Goal: Task Accomplishment & Management: Manage account settings

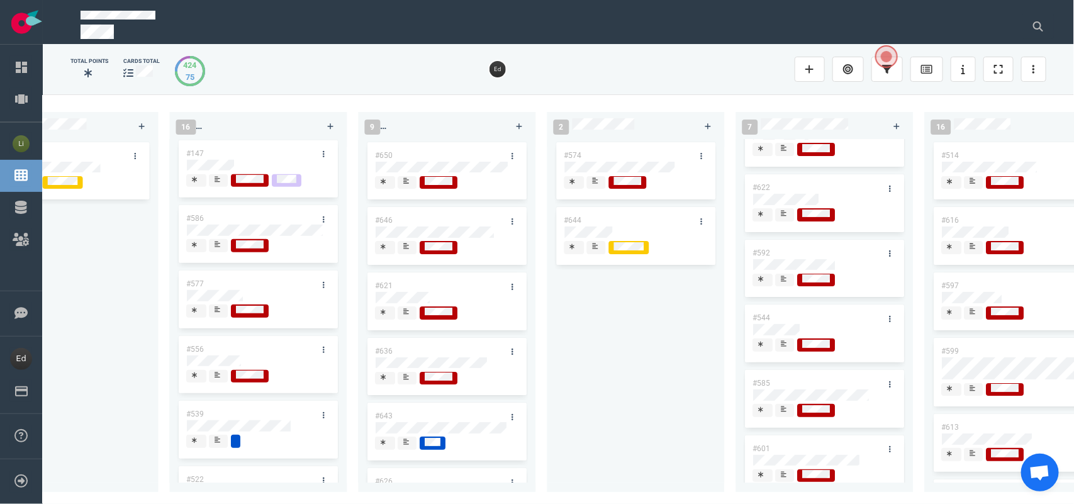
scroll to position [472, 0]
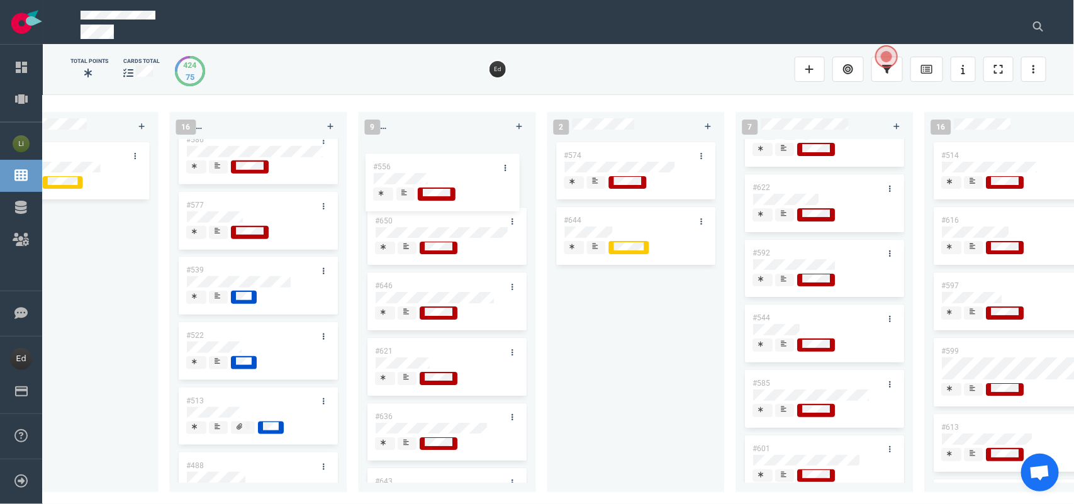
drag, startPoint x: 211, startPoint y: 274, endPoint x: 397, endPoint y: 168, distance: 214.9
click at [397, 168] on div "0 4 #656 #655 #654 #653 12 #641 #639 #634 #635 #608 #611 #602 #603 #548 #122 #5…" at bounding box center [558, 298] width 1031 height 409
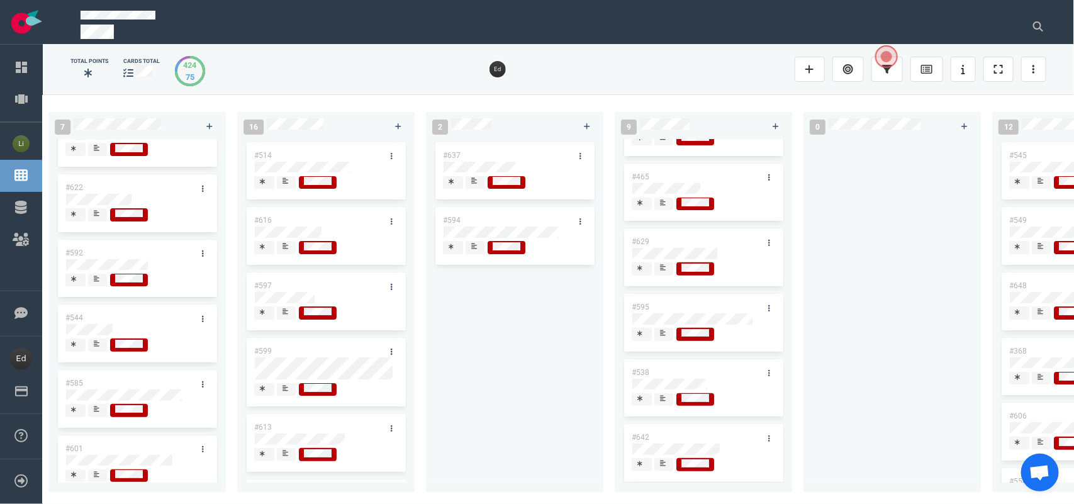
scroll to position [96, 0]
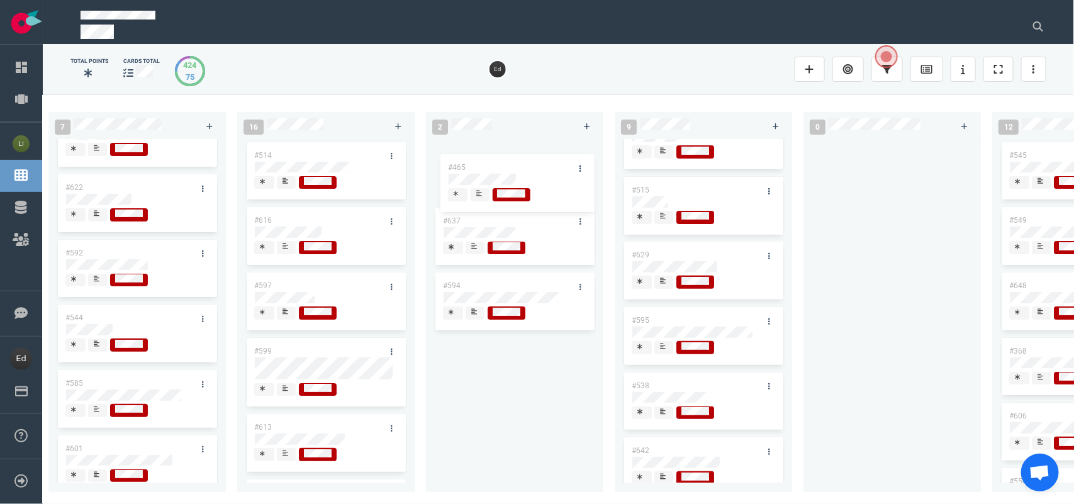
drag, startPoint x: 552, startPoint y: 270, endPoint x: 503, endPoint y: 183, distance: 99.9
click at [508, 168] on div "0 4 #656 #655 #654 #653 12 #641 #639 #634 #635 #608 #611 #602 #603 #548 #122 #5…" at bounding box center [558, 298] width 1031 height 409
click at [478, 186] on div at bounding box center [475, 182] width 8 height 10
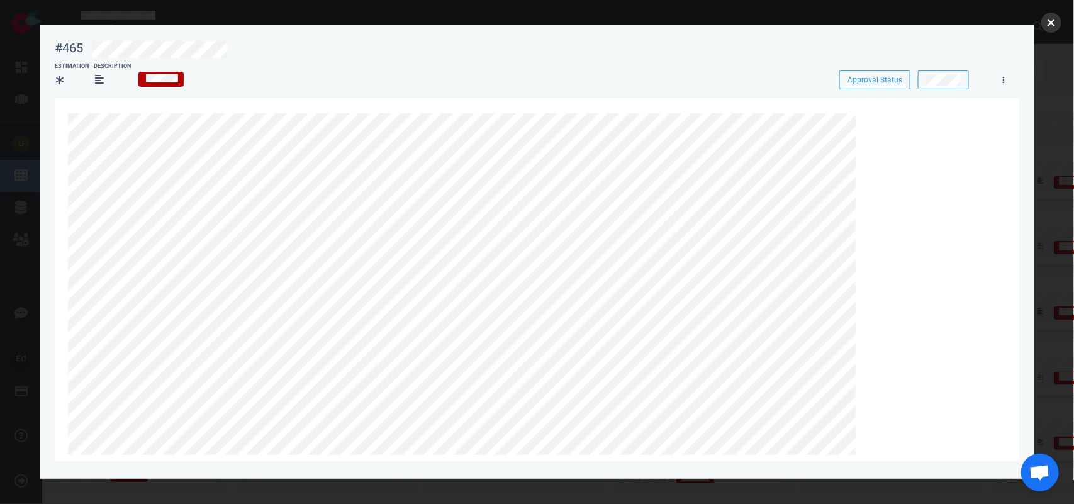
click at [1054, 23] on button "close" at bounding box center [1051, 23] width 20 height 20
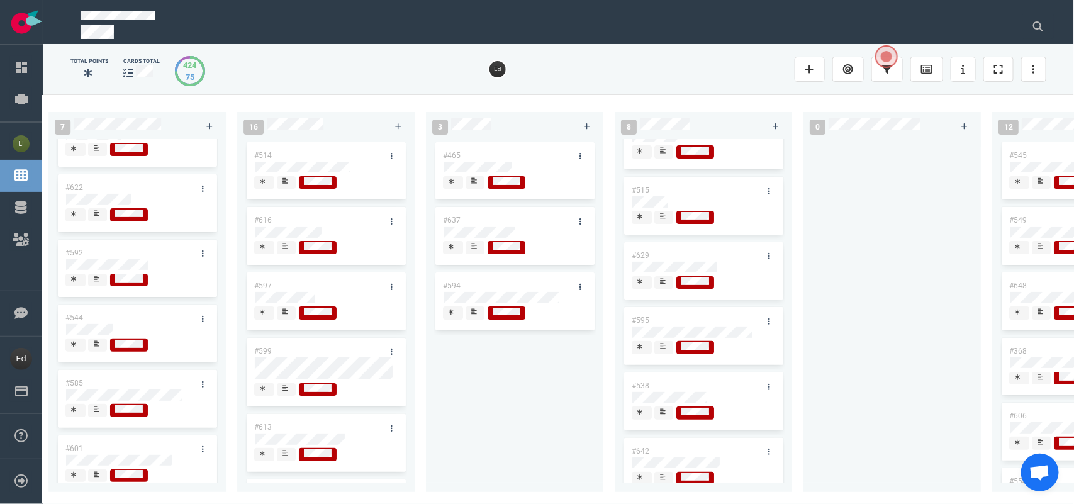
click at [476, 181] on icon at bounding box center [474, 180] width 6 height 6
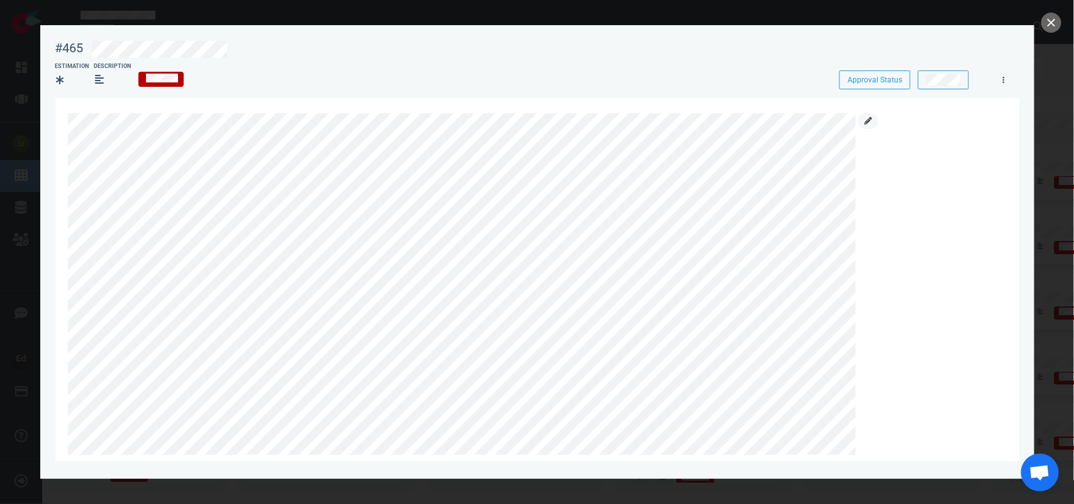
click at [860, 127] on link at bounding box center [868, 121] width 20 height 16
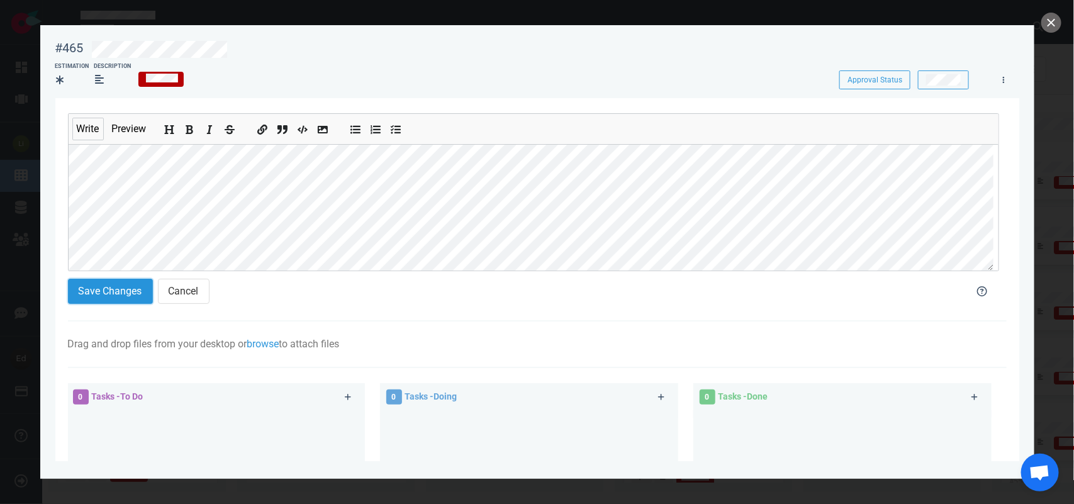
click at [108, 287] on button "Save Changes" at bounding box center [110, 291] width 85 height 25
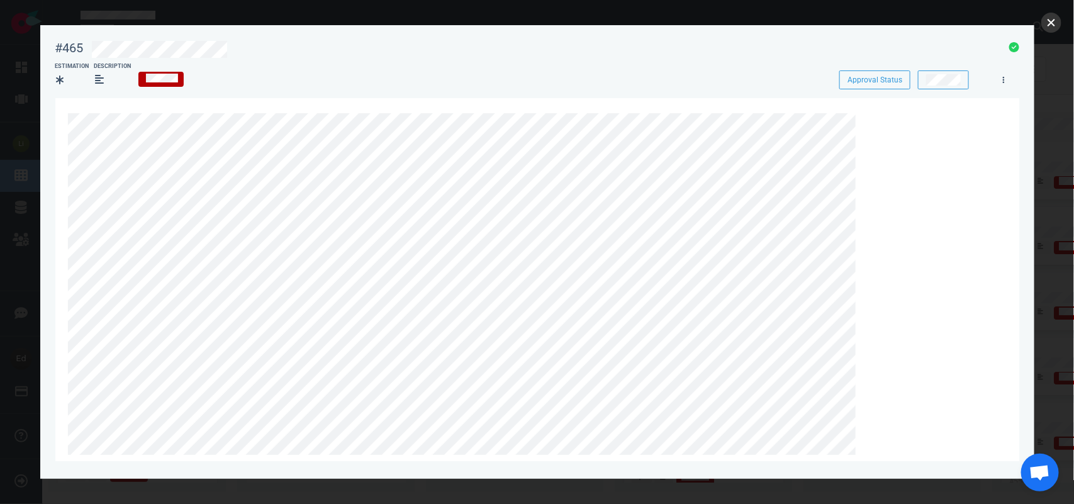
click at [1048, 26] on button "close" at bounding box center [1051, 23] width 20 height 20
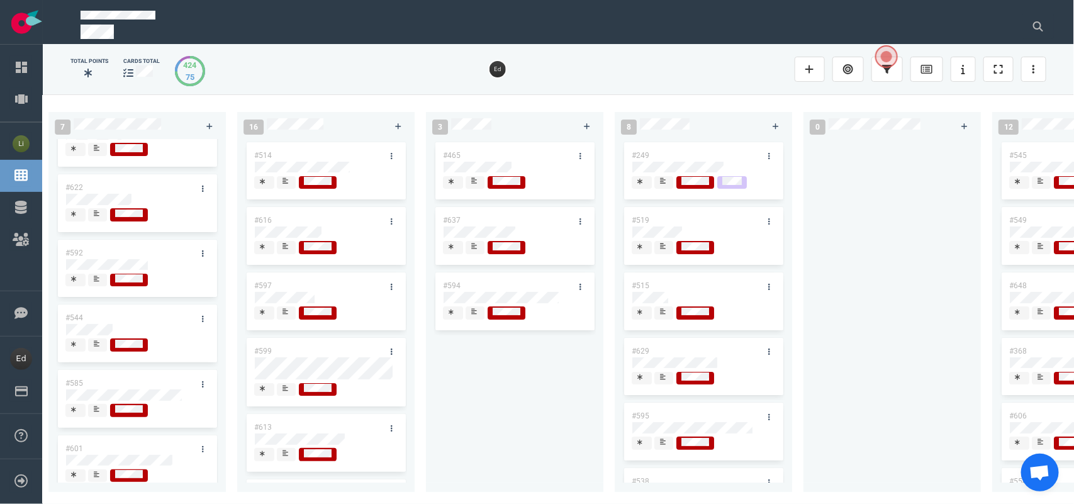
scroll to position [187, 0]
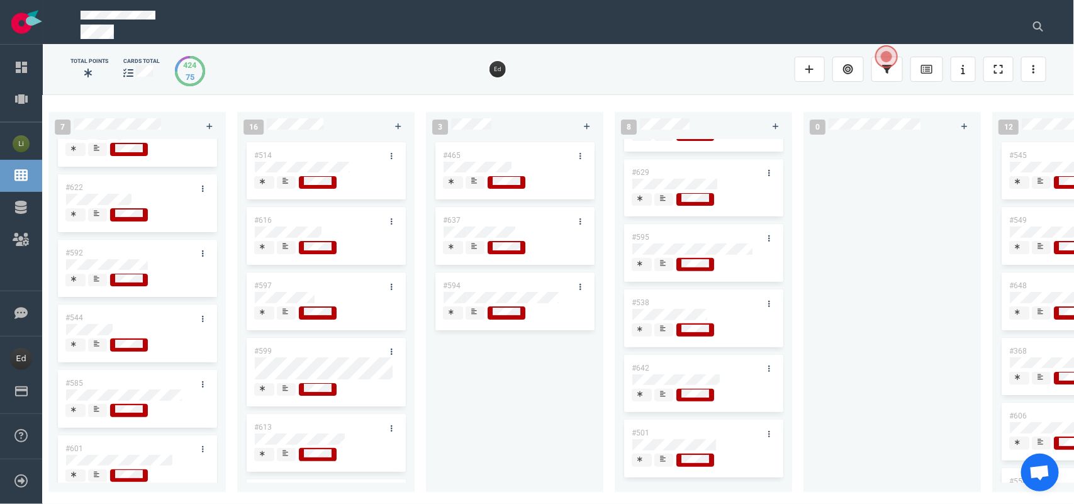
click at [665, 454] on div at bounding box center [664, 459] width 8 height 10
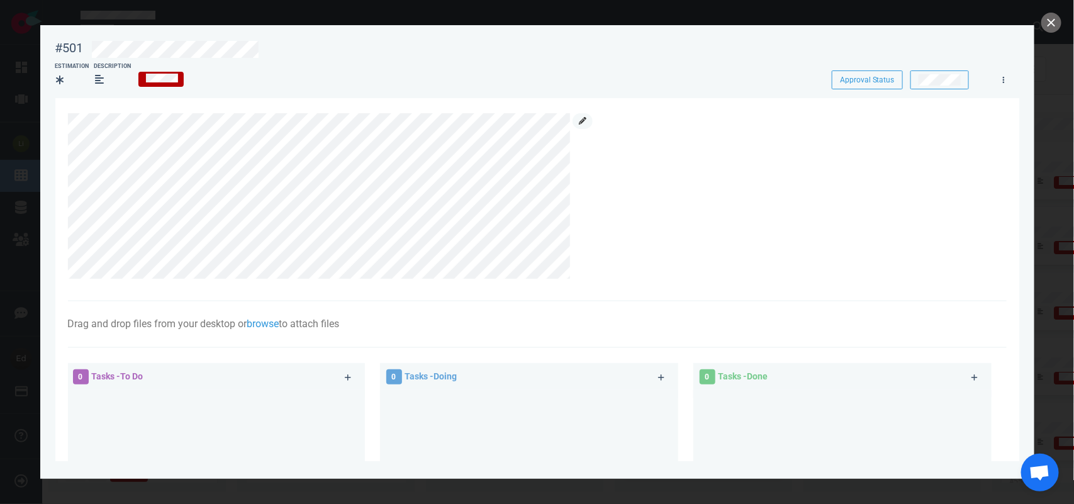
click at [585, 123] on icon at bounding box center [583, 121] width 8 height 8
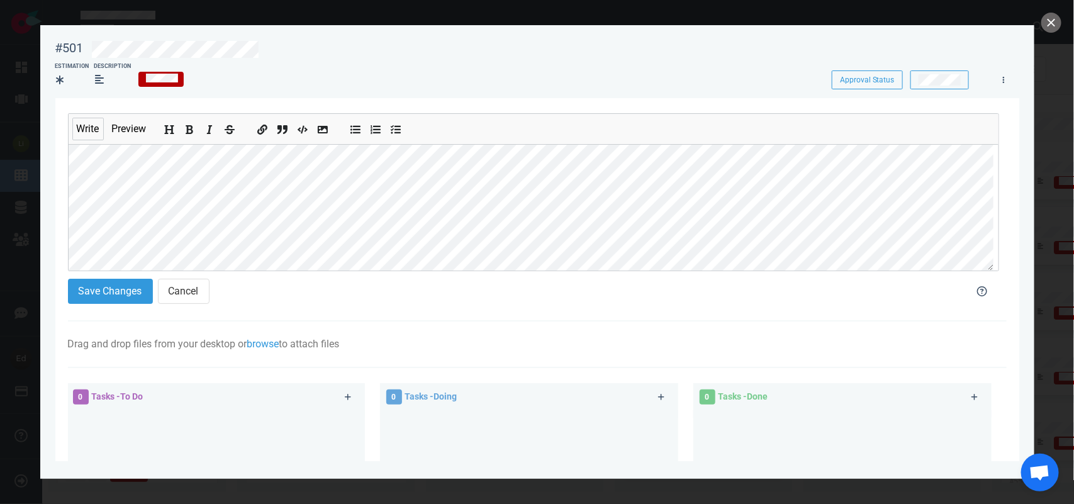
scroll to position [82, 0]
click at [126, 299] on button "Save Changes" at bounding box center [110, 291] width 85 height 25
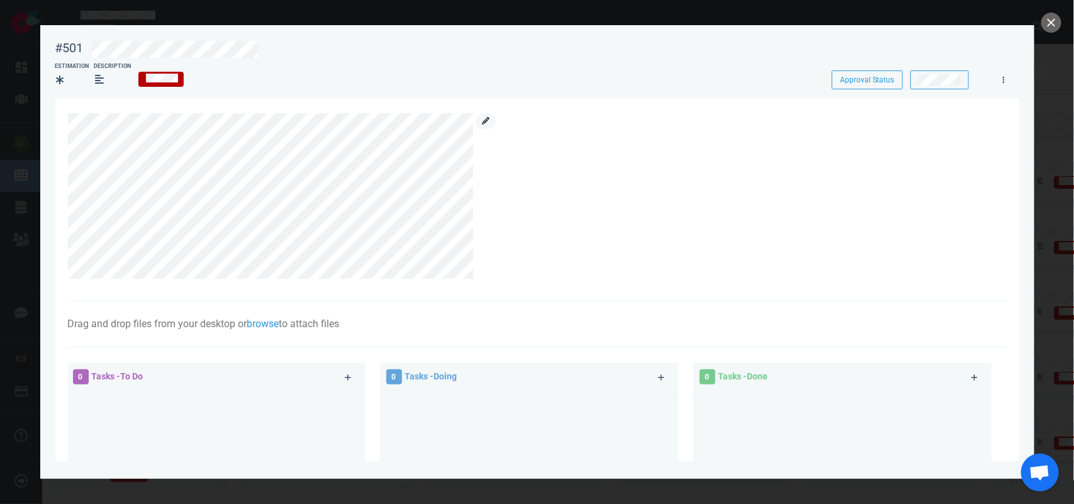
click at [489, 124] on icon at bounding box center [486, 121] width 8 height 8
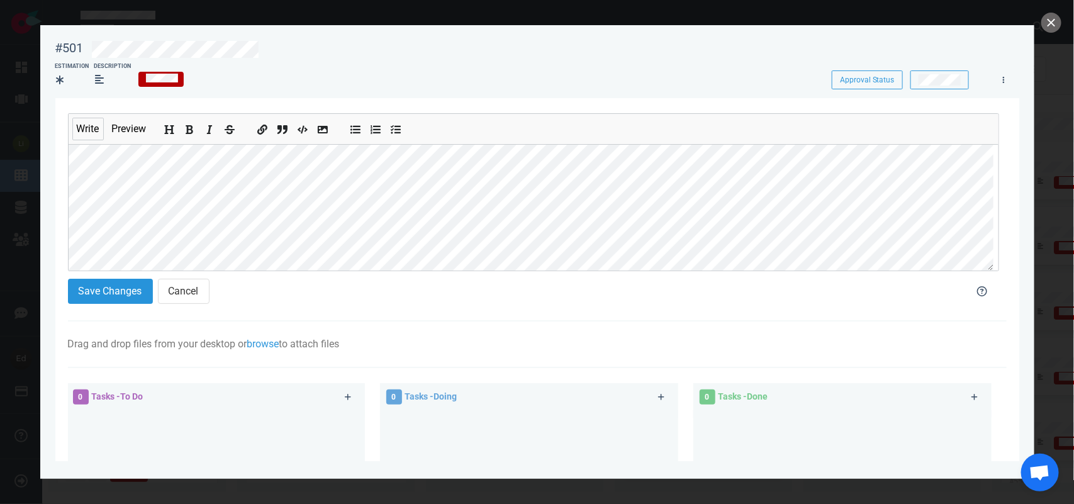
scroll to position [67, 0]
click at [114, 297] on button "Save Changes" at bounding box center [110, 291] width 85 height 25
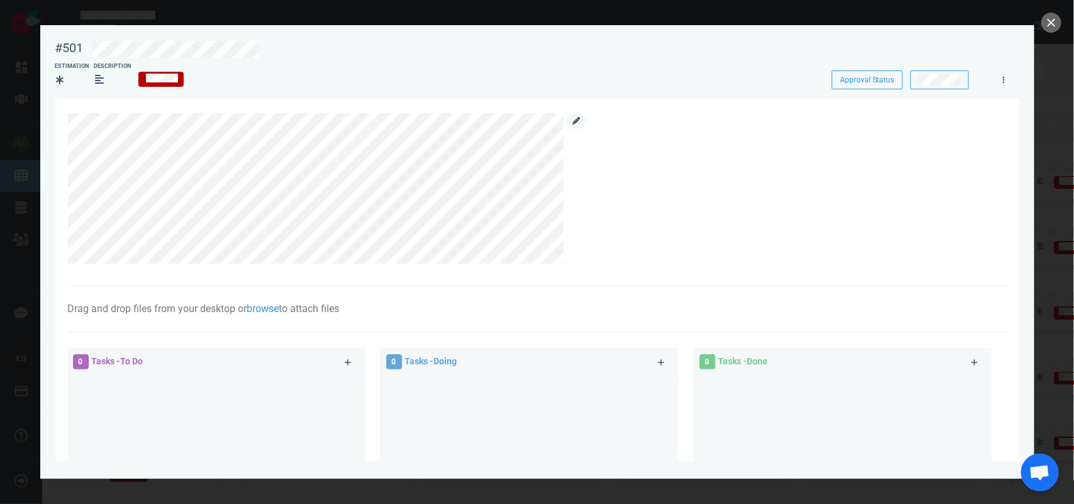
click at [574, 123] on icon at bounding box center [576, 121] width 8 height 8
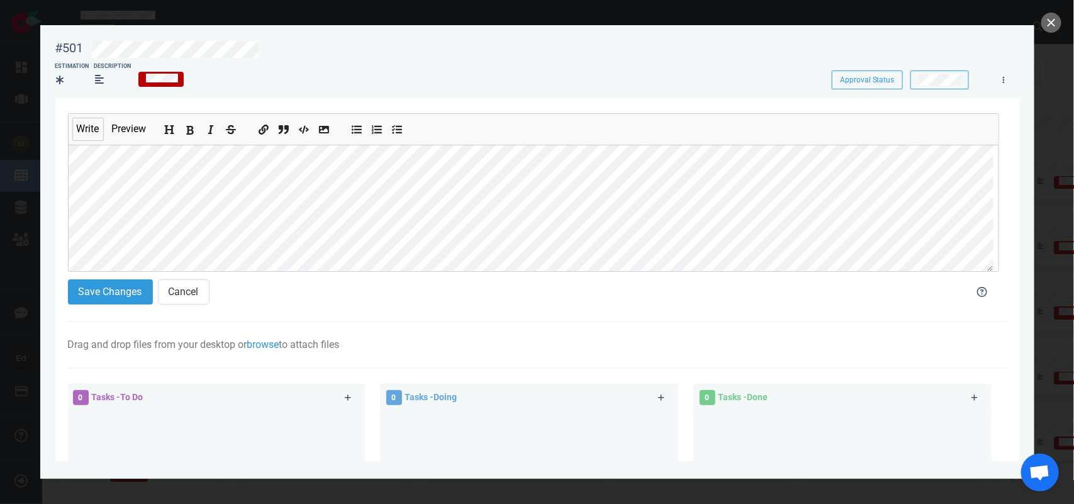
click at [189, 132] on icon "Add bold text" at bounding box center [190, 130] width 10 height 10
click at [101, 291] on button "Save Changes" at bounding box center [110, 291] width 85 height 25
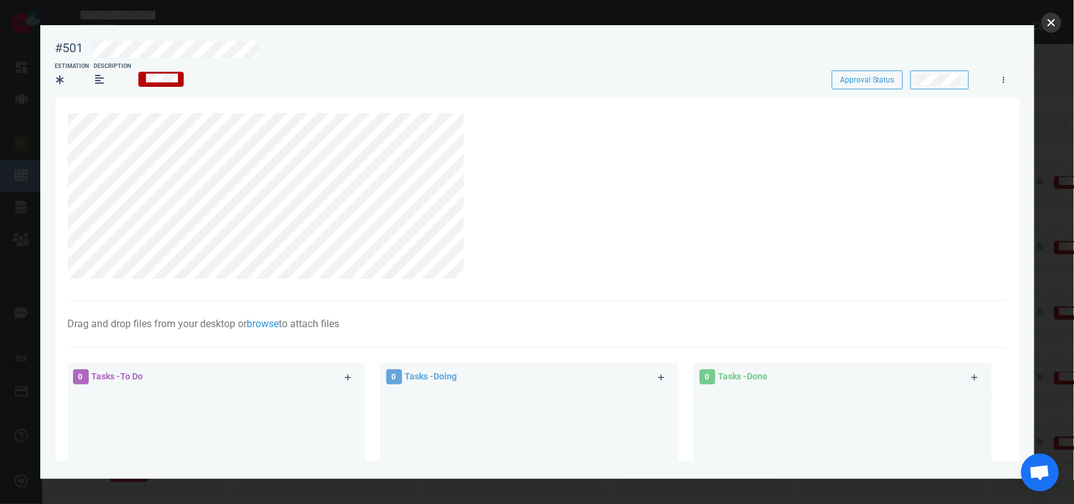
click at [1048, 20] on button "close" at bounding box center [1051, 23] width 20 height 20
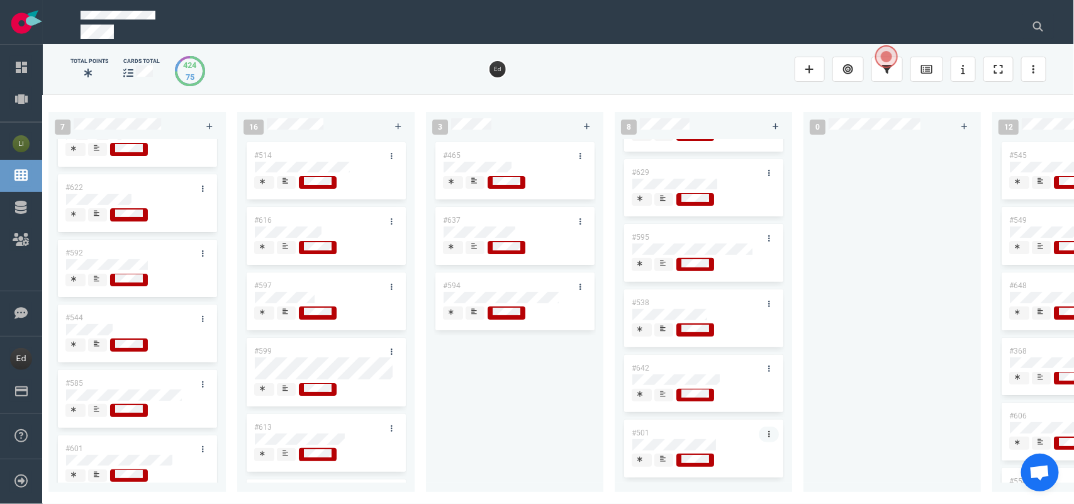
click at [763, 426] on link at bounding box center [768, 434] width 20 height 16
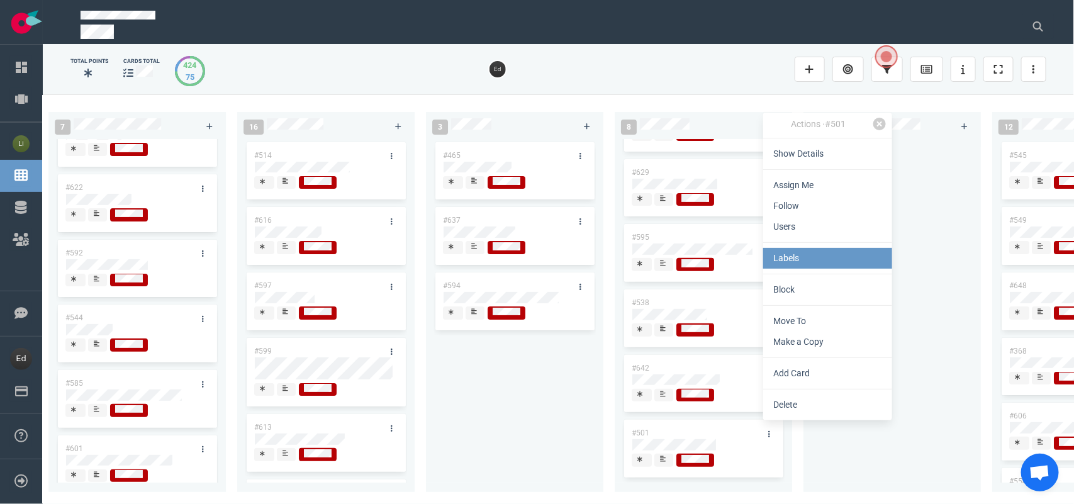
click at [794, 259] on link "Labels" at bounding box center [827, 258] width 129 height 21
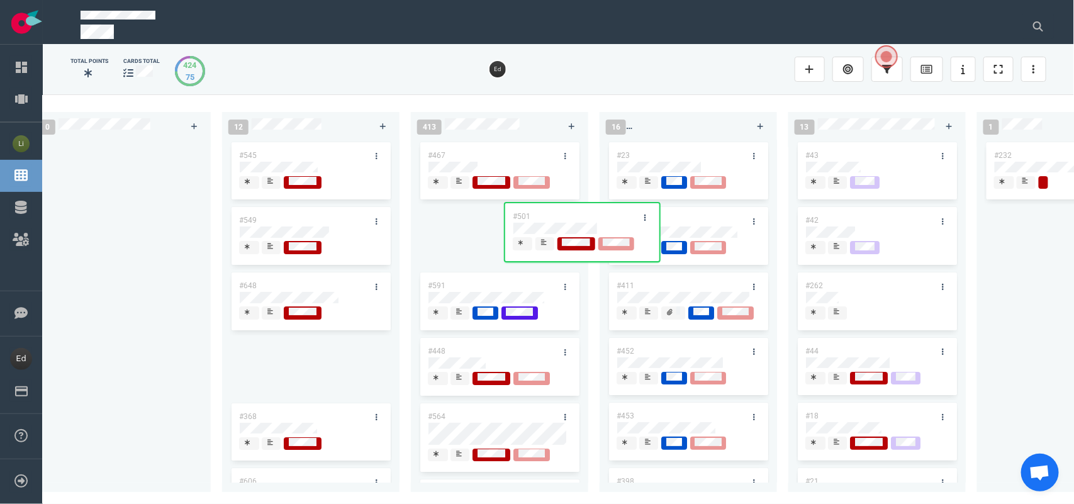
scroll to position [0, 2475]
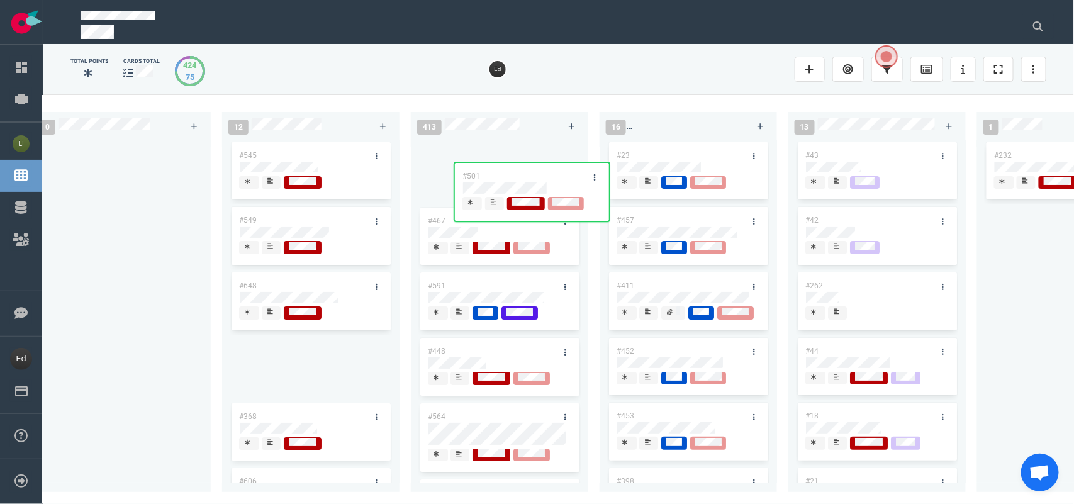
drag, startPoint x: 680, startPoint y: 423, endPoint x: 718, endPoint y: 472, distance: 61.8
click at [499, 159] on div "0 4 #656 #655 #654 #653 12 #641 #639 #634 #635 #608 #611 #602 #603 #548 #122 #5…" at bounding box center [558, 298] width 1031 height 409
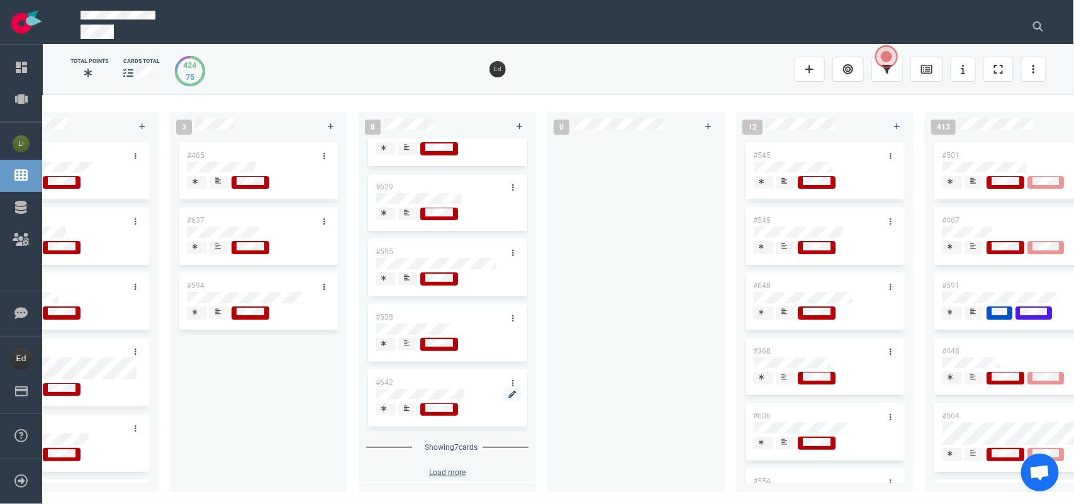
scroll to position [123, 0]
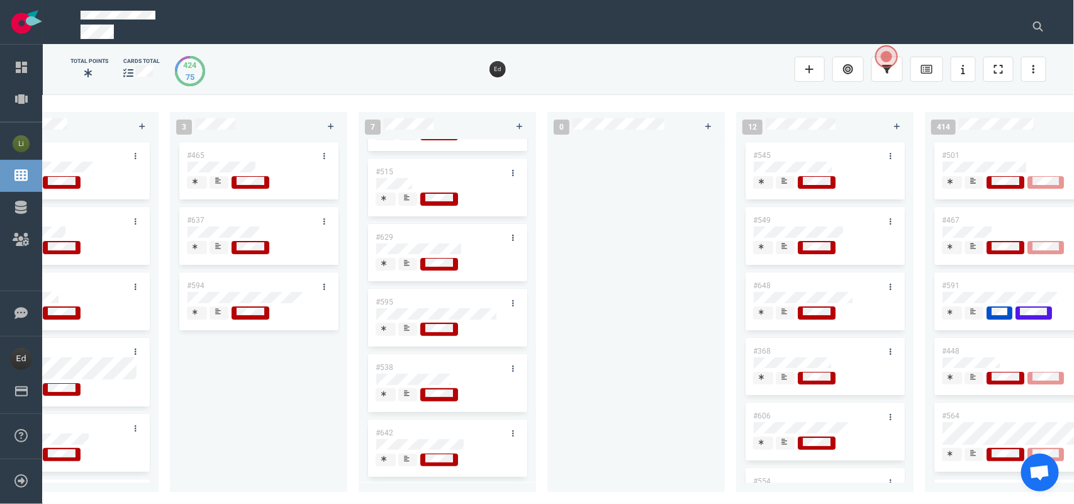
click at [404, 325] on icon at bounding box center [407, 328] width 6 height 6
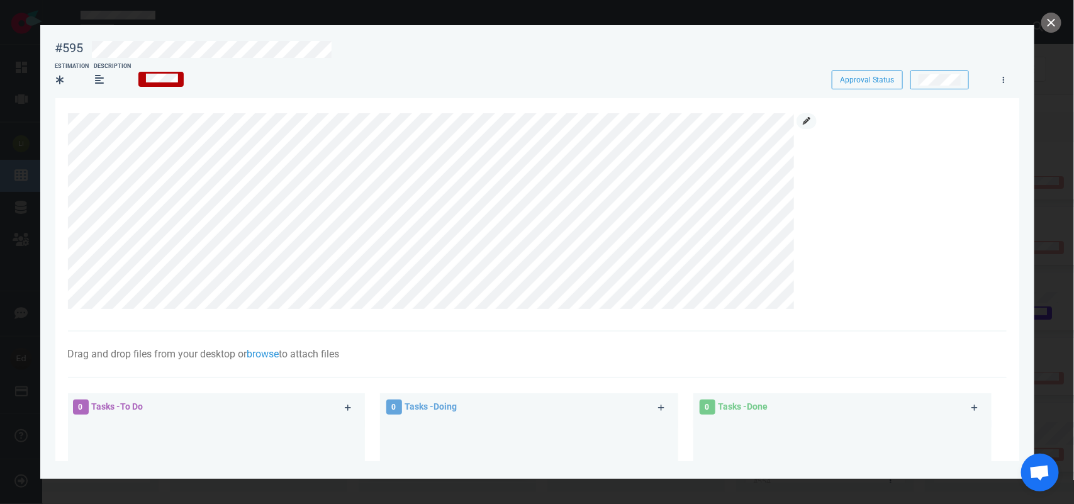
click at [810, 123] on link at bounding box center [806, 121] width 20 height 16
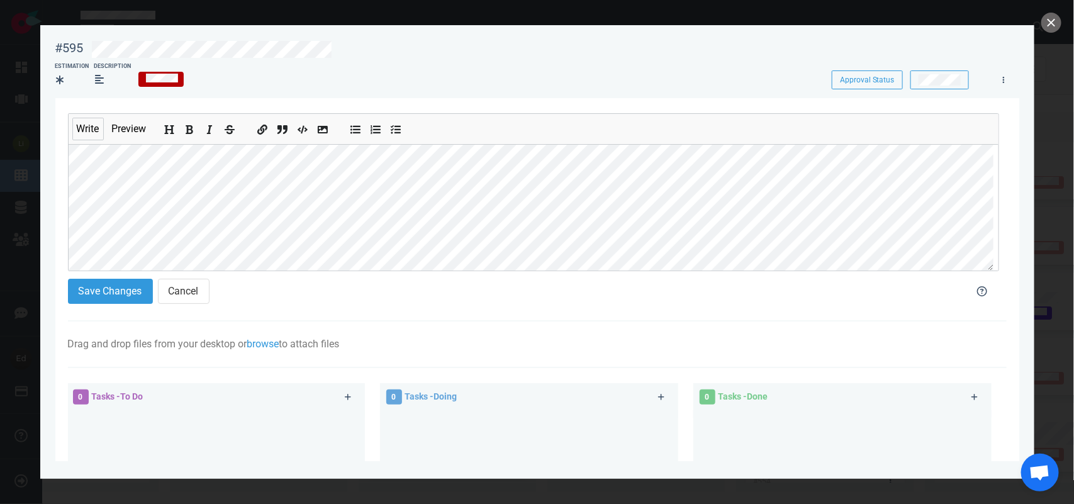
scroll to position [113, 0]
click at [133, 299] on button "Save Changes" at bounding box center [110, 291] width 85 height 25
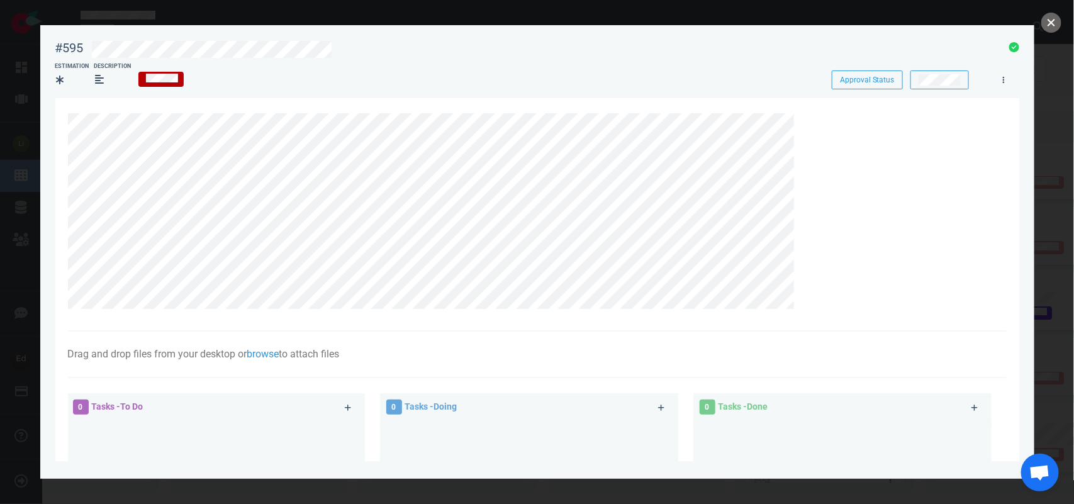
click at [1048, 24] on button "close" at bounding box center [1051, 23] width 20 height 20
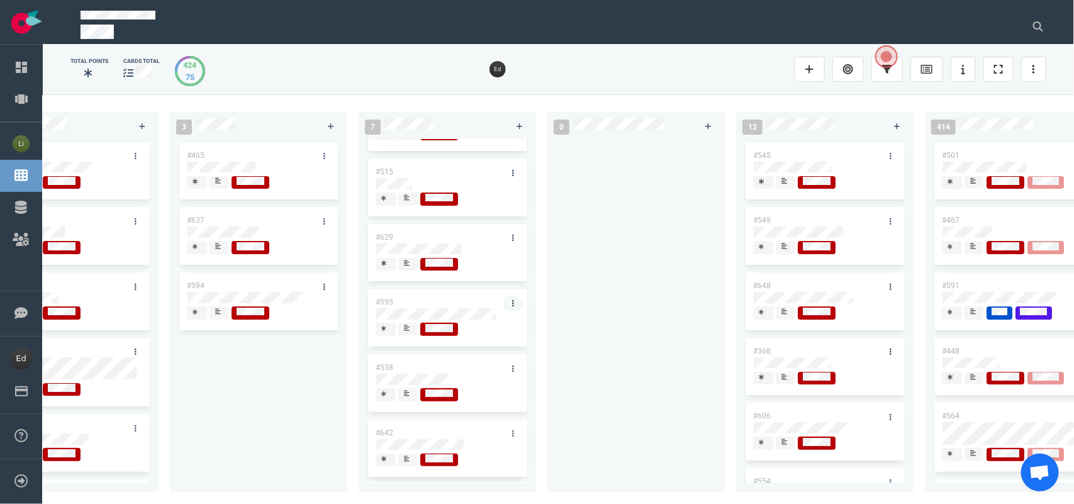
click at [510, 296] on link at bounding box center [512, 304] width 20 height 16
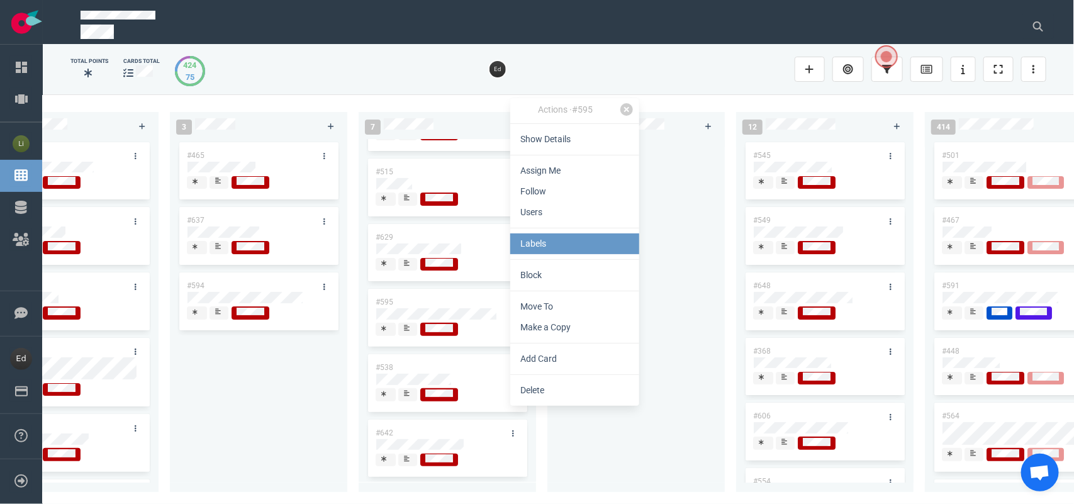
click at [533, 247] on link "Labels" at bounding box center [574, 243] width 129 height 21
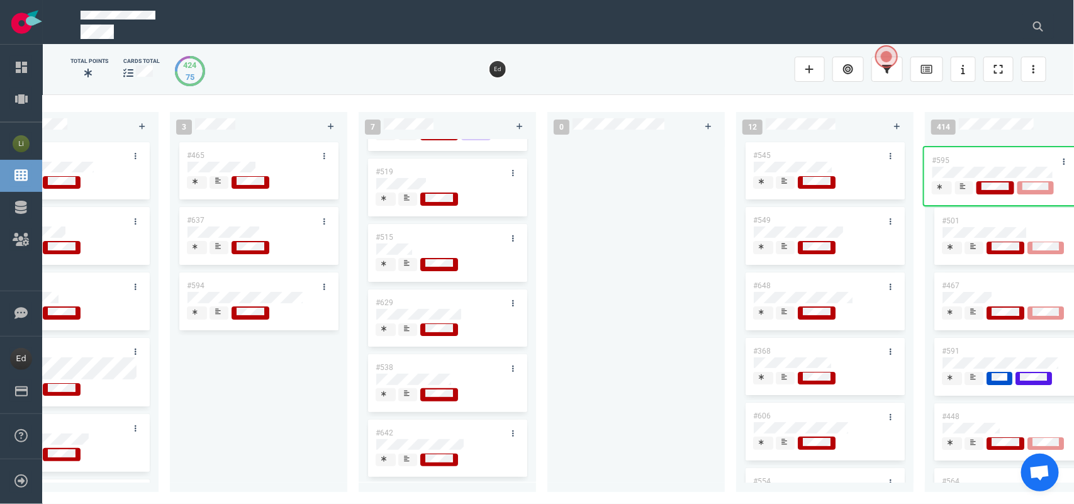
drag, startPoint x: 431, startPoint y: 293, endPoint x: 988, endPoint y: 159, distance: 572.5
click at [988, 159] on div "0 4 #656 #655 #654 #653 12 #641 #639 #634 #635 #608 #611 #602 #603 #548 #122 #5…" at bounding box center [558, 298] width 1031 height 409
